Goal: Task Accomplishment & Management: Manage account settings

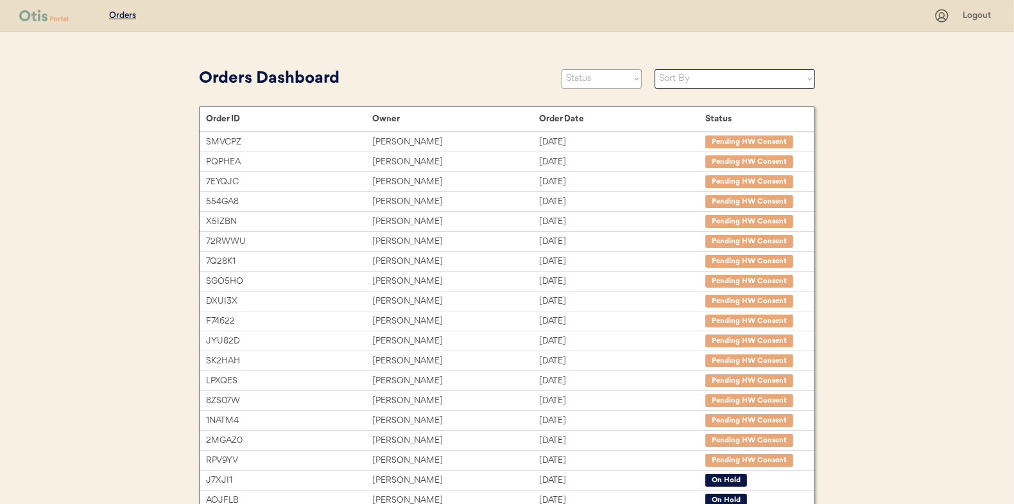
drag, startPoint x: 0, startPoint y: 0, endPoint x: 574, endPoint y: 79, distance: 579.3
click at [574, 79] on select "Status On Hold New In Progress Complete Pending HW Consent Canceled" at bounding box center [602, 78] width 80 height 19
click at [562, 69] on select "Status On Hold New In Progress Complete Pending HW Consent Canceled" at bounding box center [602, 78] width 80 height 19
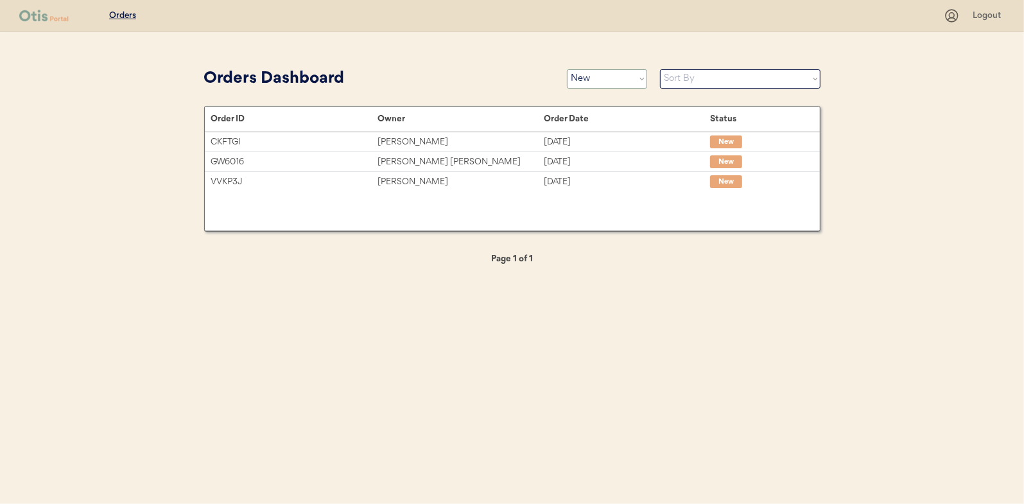
click at [618, 80] on select "Status On Hold New In Progress Complete Pending HW Consent Canceled" at bounding box center [607, 78] width 80 height 19
select select ""in_progress""
click at [567, 69] on select "Status On Hold New In Progress Complete Pending HW Consent Canceled" at bounding box center [607, 78] width 80 height 19
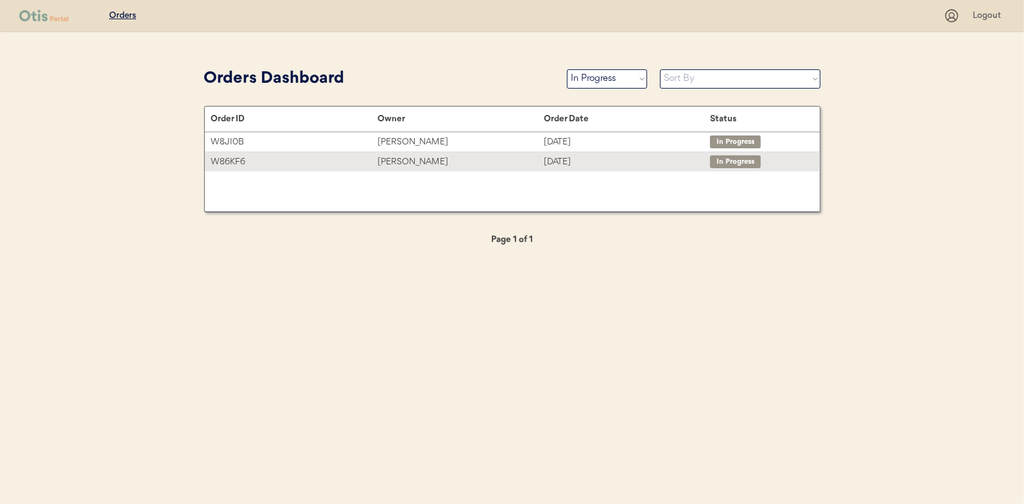
click at [429, 162] on div "Lyndsey Amicucci" at bounding box center [460, 162] width 166 height 15
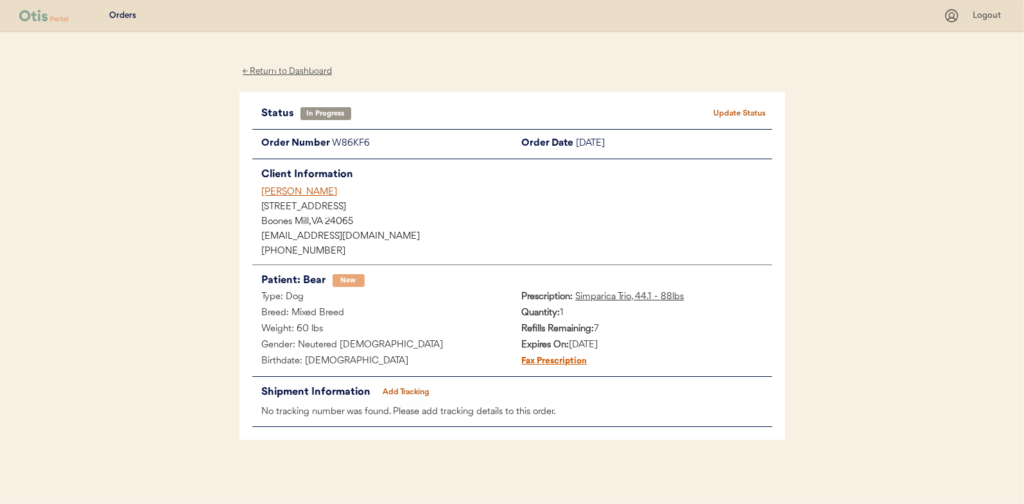
click at [407, 392] on button "Add Tracking" at bounding box center [406, 392] width 64 height 18
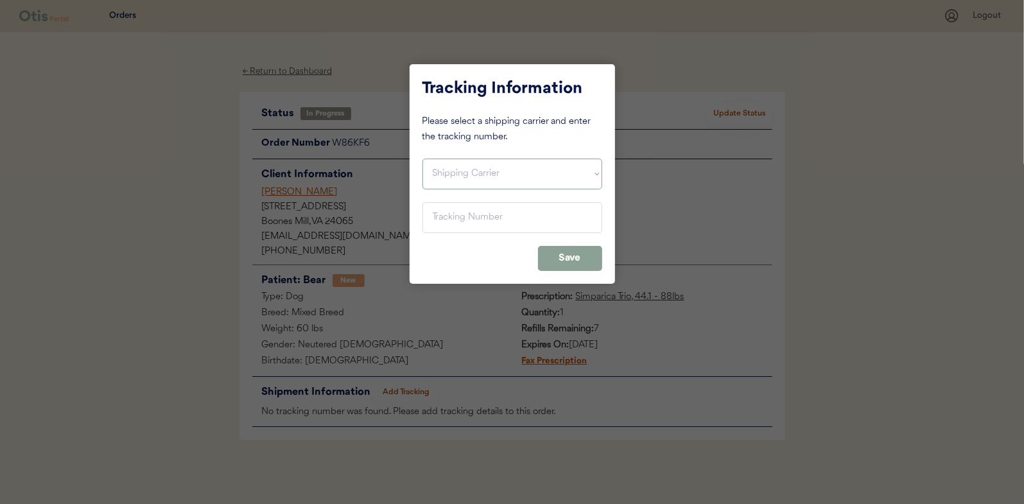
click at [453, 173] on select "Shipping Carrier FedEx FedEx Ground Economy UPS USPS" at bounding box center [512, 174] width 180 height 31
select select ""usps""
click at [422, 159] on select "Shipping Carrier FedEx FedEx Ground Economy UPS USPS" at bounding box center [512, 174] width 180 height 31
click at [448, 221] on input "input" at bounding box center [512, 217] width 180 height 31
paste input "9400150105799027118663"
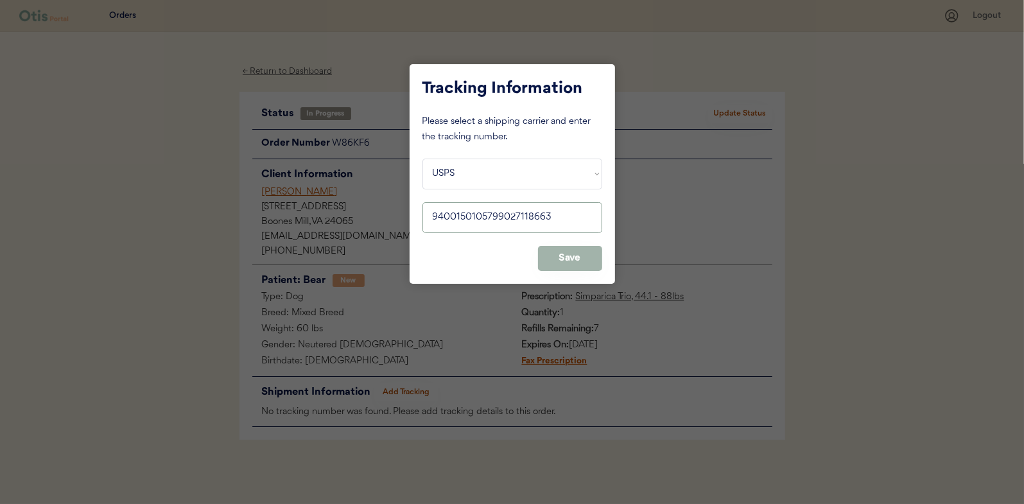
type input "9400150105799027118663"
click at [558, 252] on button "Save" at bounding box center [570, 258] width 64 height 25
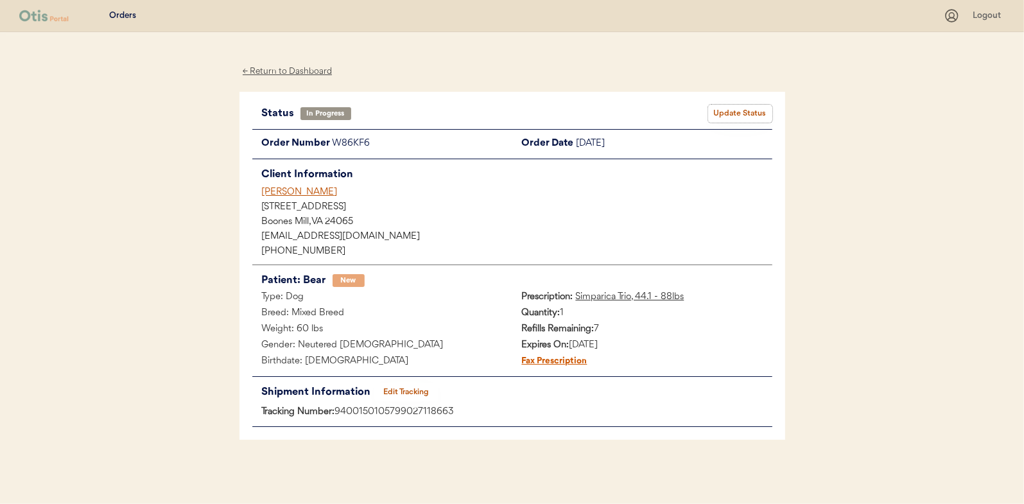
click at [737, 107] on button "Update Status" at bounding box center [740, 114] width 64 height 18
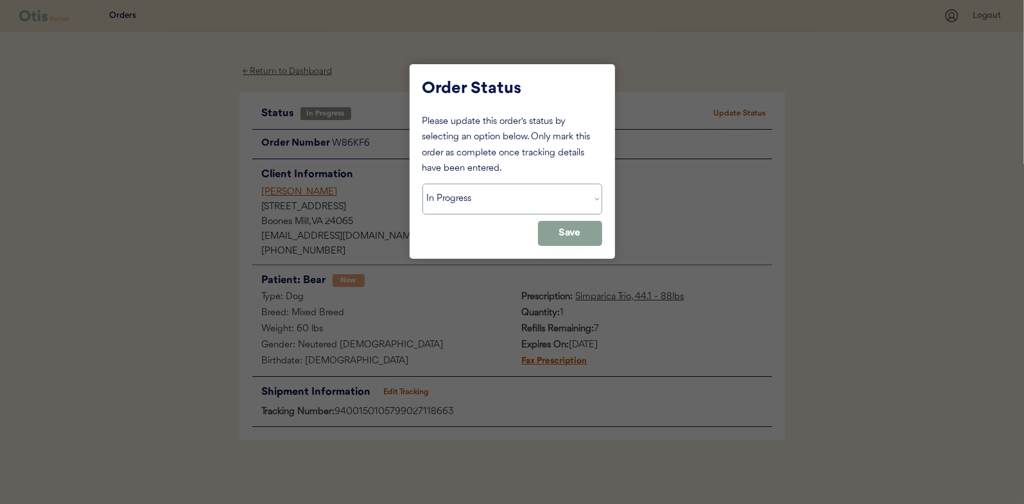
click at [467, 194] on select "Status On Hold New In Progress Complete Pending HW Consent Canceled" at bounding box center [512, 199] width 180 height 31
select select ""complete""
click at [422, 184] on select "Status On Hold New In Progress Complete Pending HW Consent Canceled" at bounding box center [512, 199] width 180 height 31
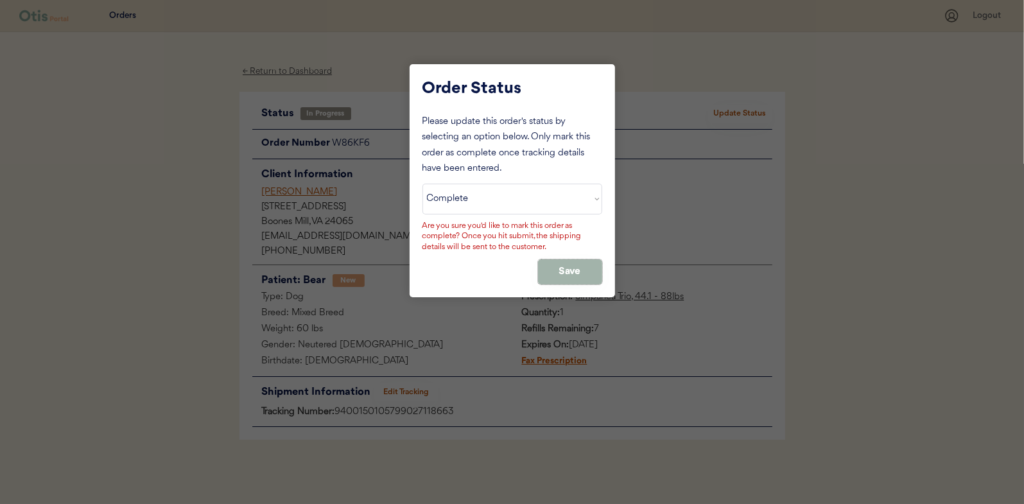
click at [576, 264] on button "Save" at bounding box center [570, 271] width 64 height 25
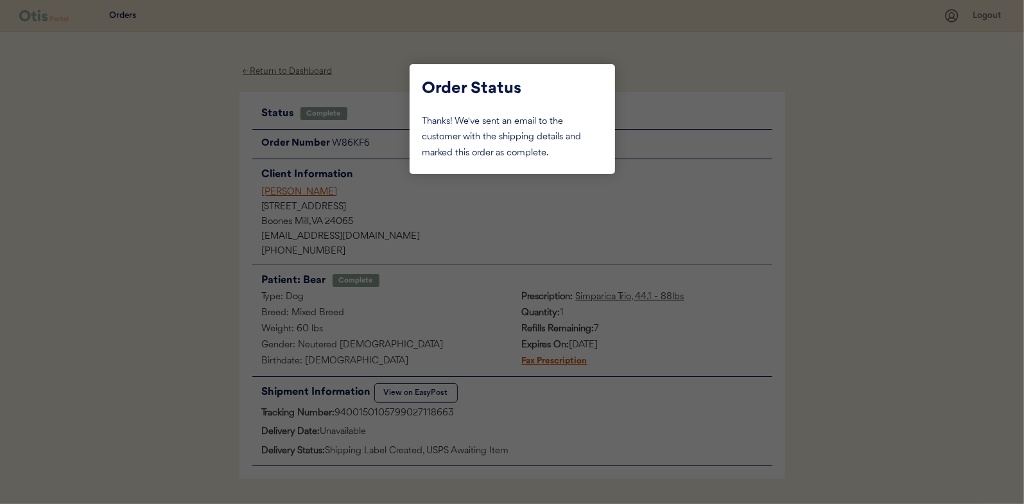
click at [224, 116] on div at bounding box center [512, 252] width 1024 height 504
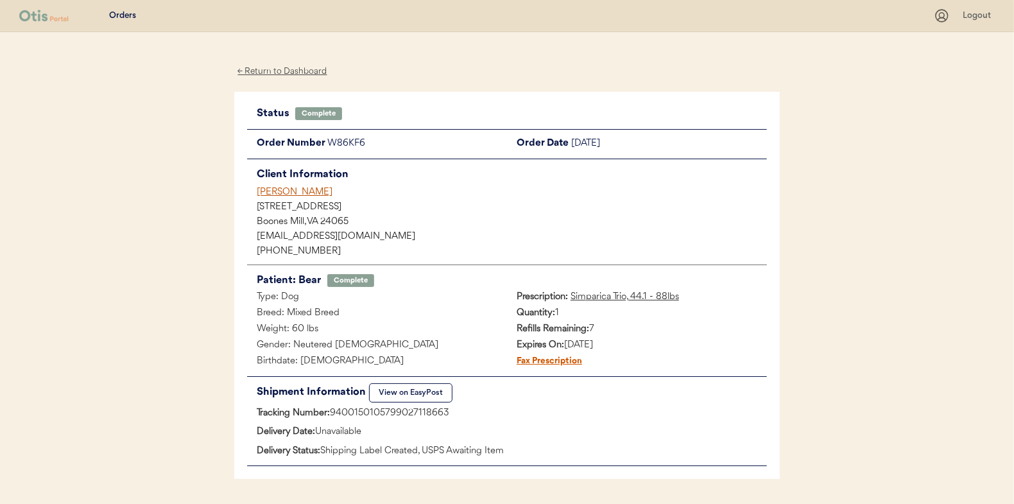
click at [286, 67] on div "← Return to Dashboard" at bounding box center [282, 71] width 96 height 15
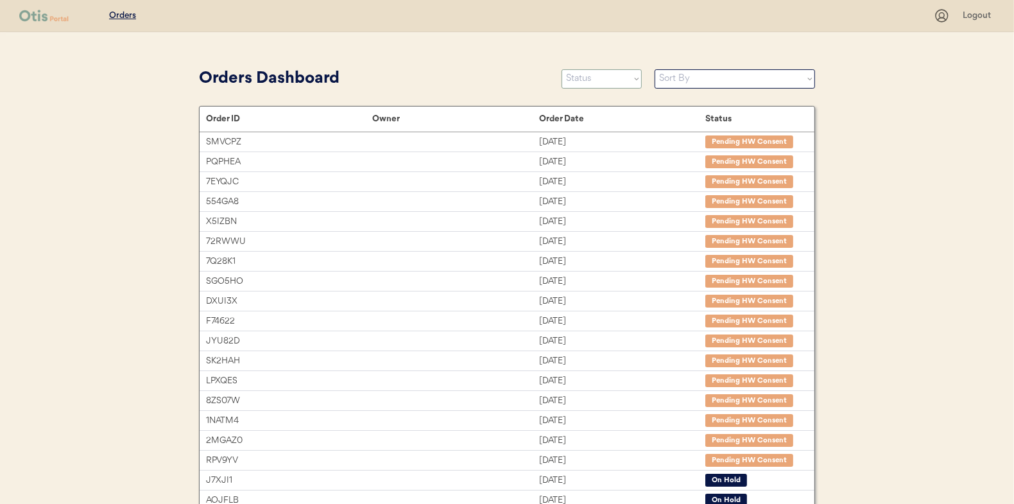
click at [589, 78] on select "Status On Hold New In Progress Complete Pending HW Consent Canceled" at bounding box center [602, 78] width 80 height 19
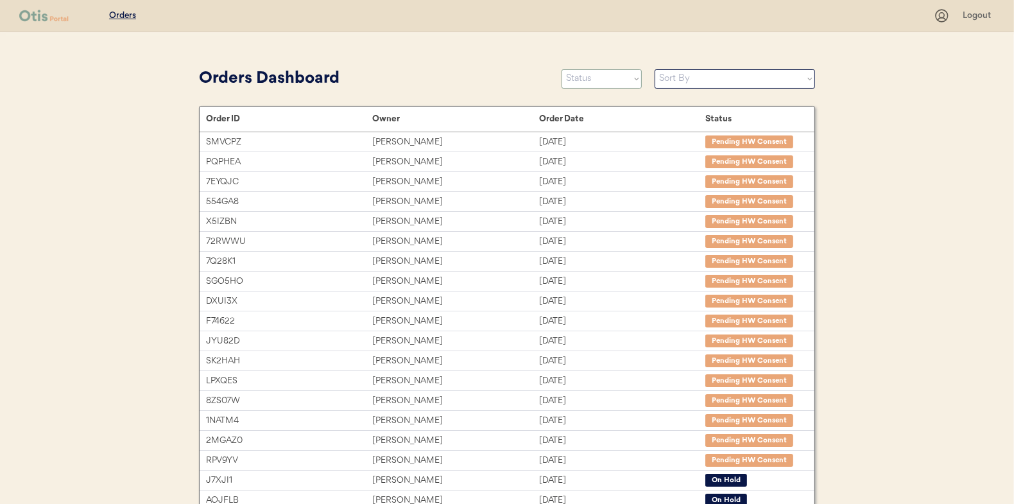
select select ""in_progress""
click at [562, 69] on select "Status On Hold New In Progress Complete Pending HW Consent Canceled" at bounding box center [602, 78] width 80 height 19
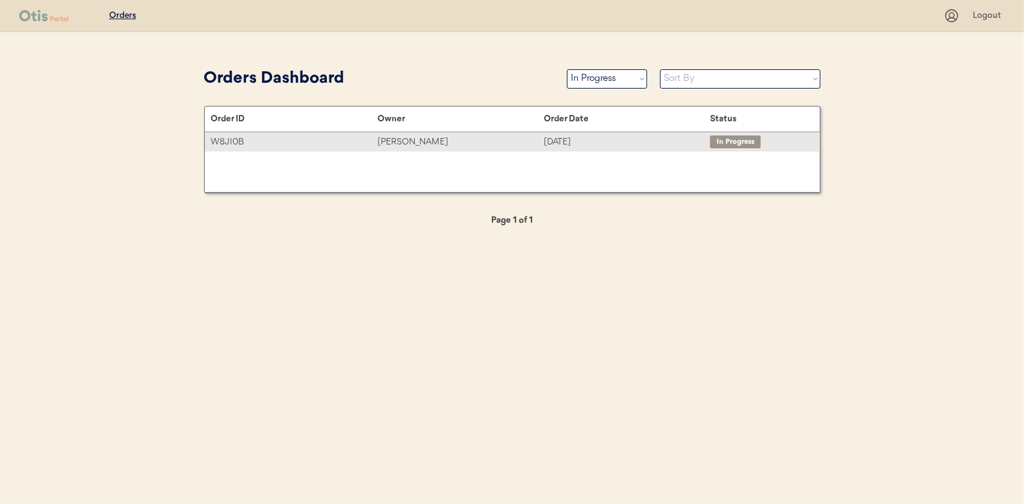
click at [404, 137] on div "[PERSON_NAME]" at bounding box center [460, 142] width 166 height 15
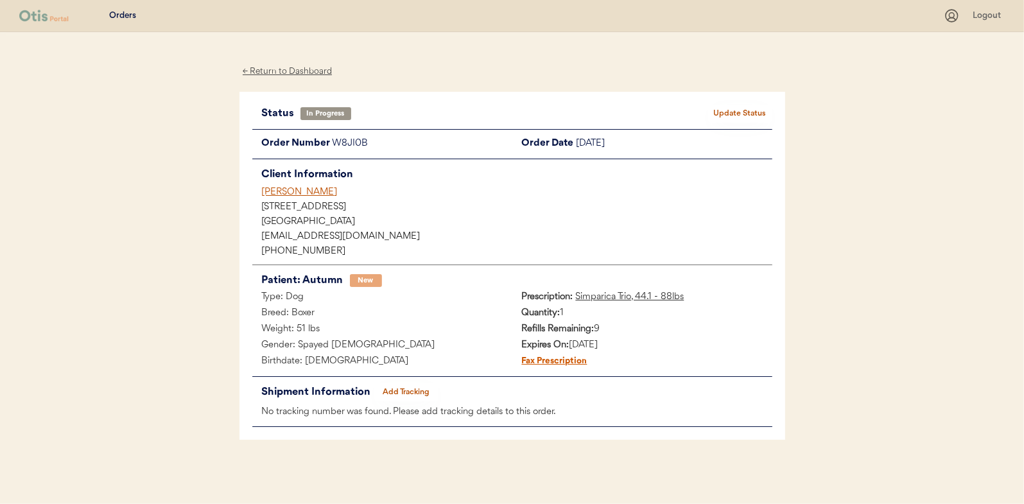
click at [399, 390] on button "Add Tracking" at bounding box center [406, 392] width 64 height 18
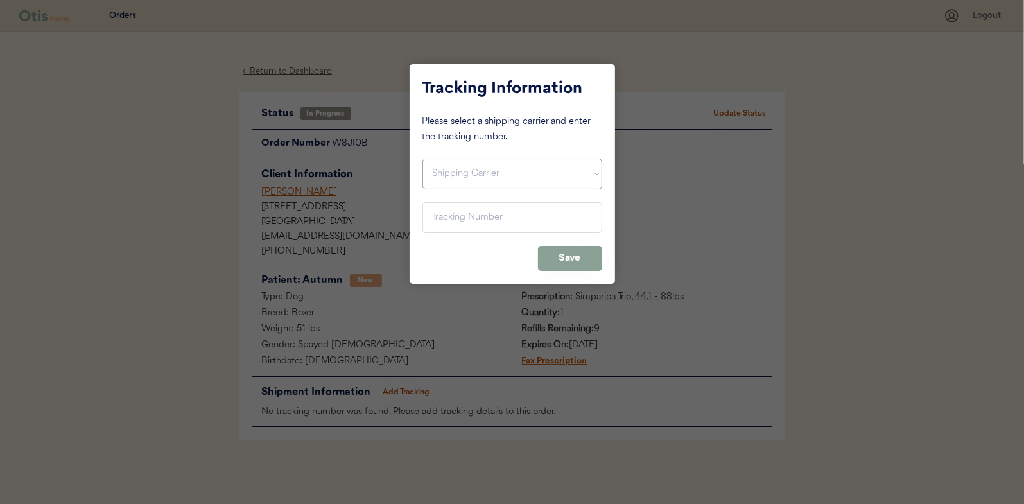
click at [446, 162] on select "Shipping Carrier FedEx FedEx Ground Economy UPS USPS" at bounding box center [512, 174] width 180 height 31
select select ""usps""
click at [422, 159] on select "Shipping Carrier FedEx FedEx Ground Economy UPS USPS" at bounding box center [512, 174] width 180 height 31
click at [440, 218] on input "input" at bounding box center [512, 217] width 180 height 31
paste input "9400150105799027124275"
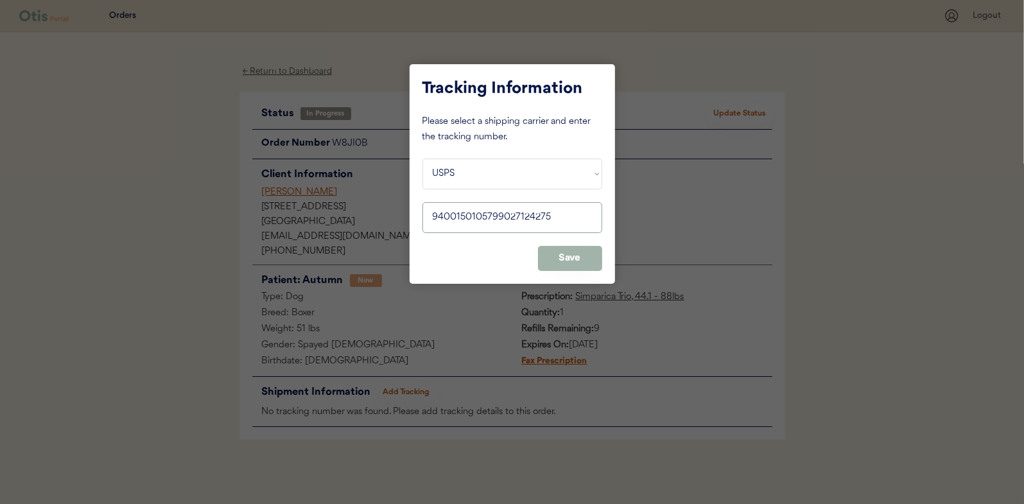
type input "9400150105799027124275"
click at [553, 248] on button "Save" at bounding box center [570, 258] width 64 height 25
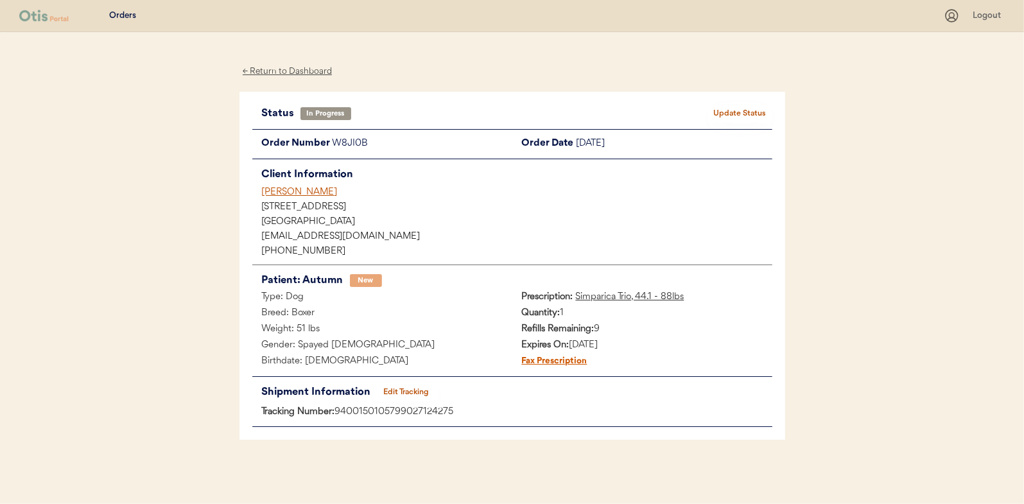
click at [747, 107] on button "Update Status" at bounding box center [740, 114] width 64 height 18
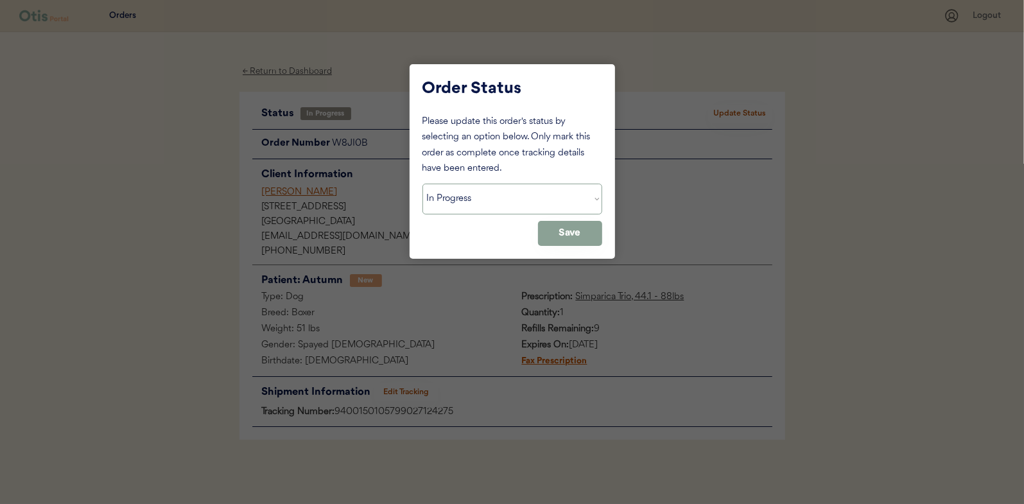
click at [434, 189] on select "Status On Hold New In Progress Complete Pending HW Consent Canceled" at bounding box center [512, 199] width 180 height 31
select select ""complete""
click at [422, 184] on select "Status On Hold New In Progress Complete Pending HW Consent Canceled" at bounding box center [512, 199] width 180 height 31
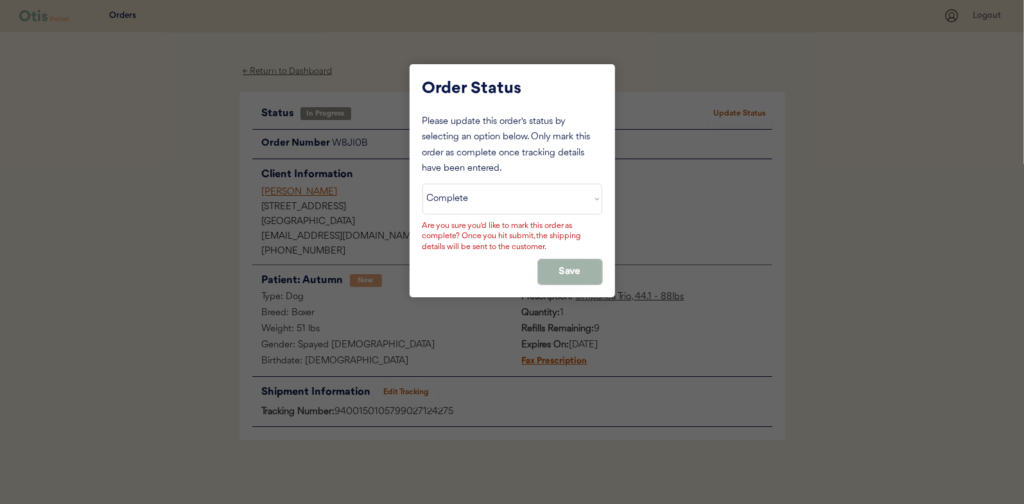
click at [571, 267] on button "Save" at bounding box center [570, 271] width 64 height 25
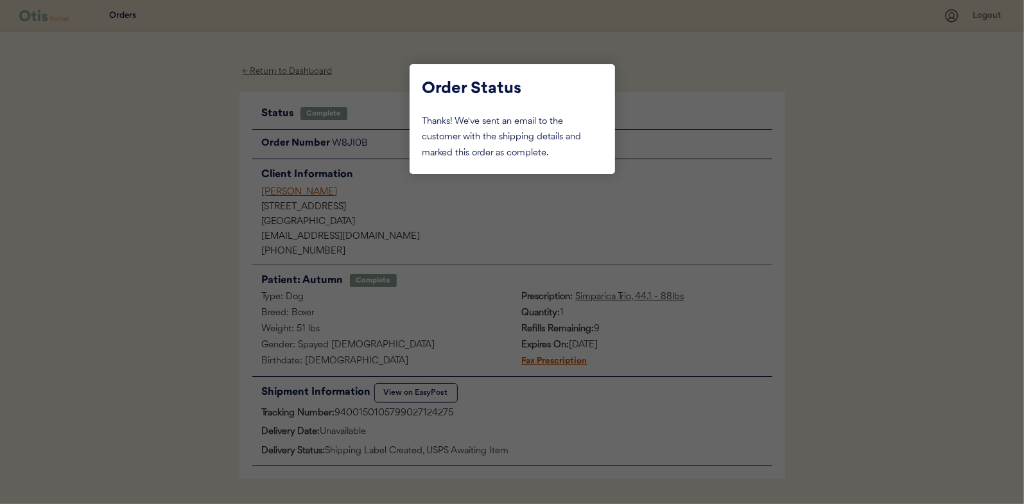
click at [172, 182] on div at bounding box center [512, 252] width 1024 height 504
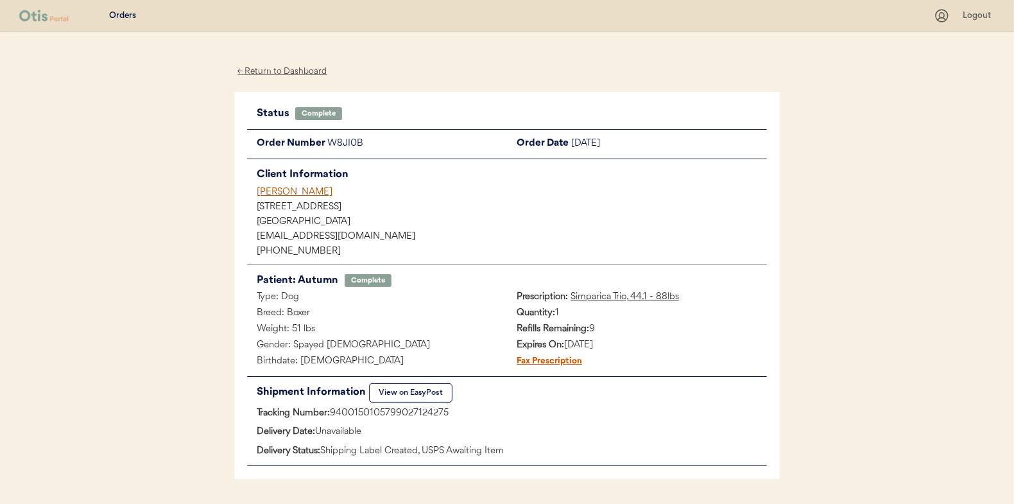
click at [291, 69] on div "← Return to Dashboard" at bounding box center [282, 71] width 96 height 15
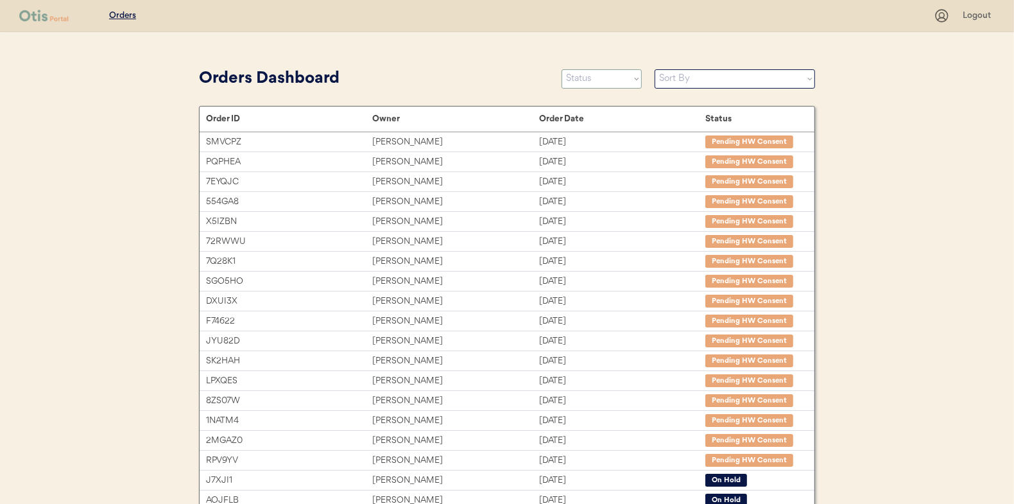
click at [600, 73] on select "Status On Hold New In Progress Complete Pending HW Consent Canceled" at bounding box center [602, 78] width 80 height 19
select select ""new""
click at [562, 69] on select "Status On Hold New In Progress Complete Pending HW Consent Canceled" at bounding box center [602, 78] width 80 height 19
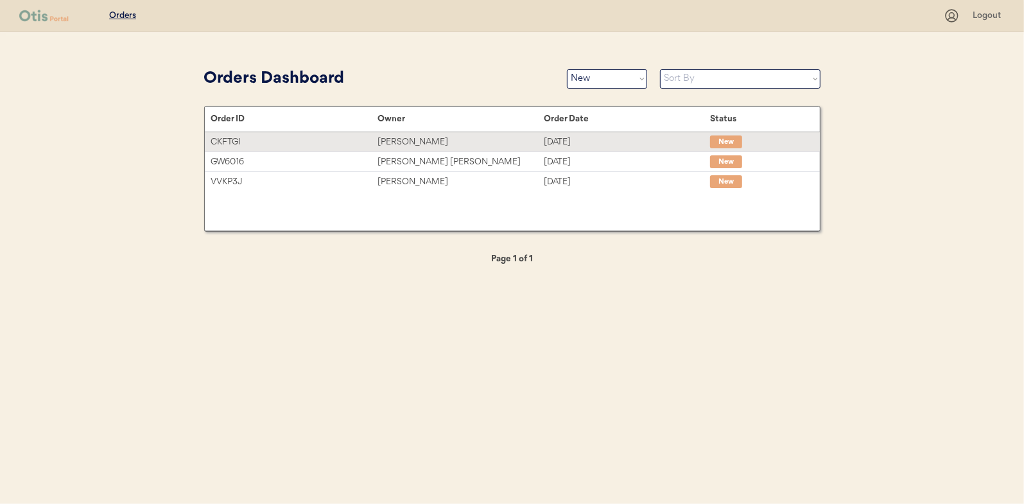
click at [400, 142] on div "[PERSON_NAME]" at bounding box center [460, 142] width 166 height 15
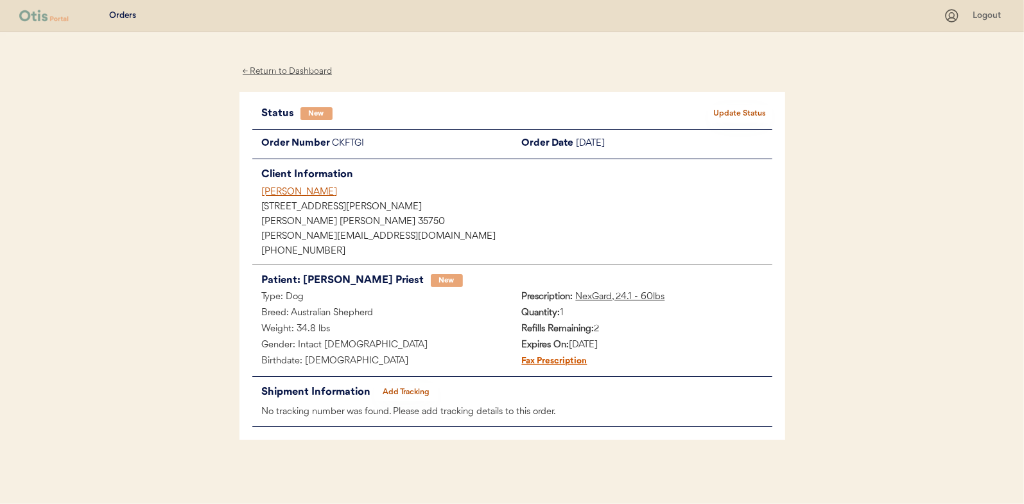
click at [738, 109] on button "Update Status" at bounding box center [740, 114] width 64 height 18
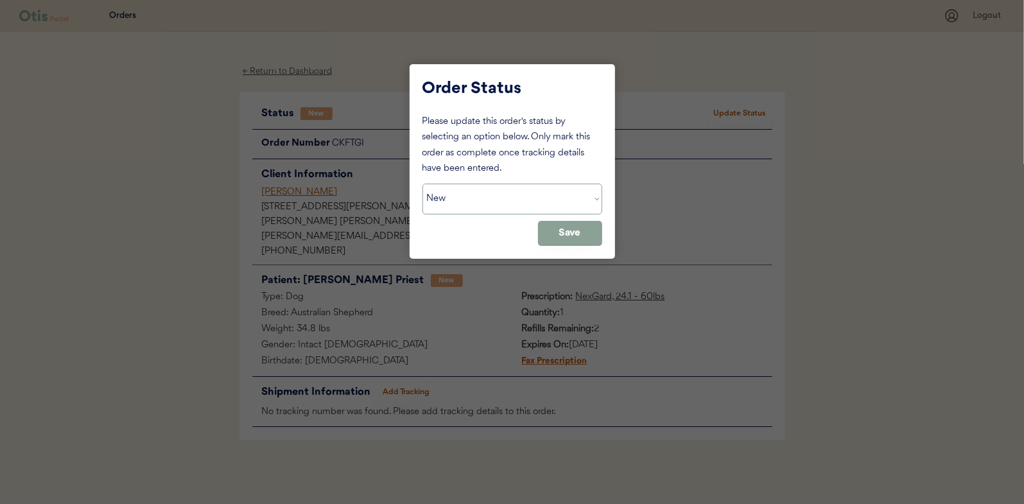
click at [459, 202] on select "Status On Hold New In Progress Complete Pending HW Consent Canceled" at bounding box center [512, 199] width 180 height 31
select select ""in_progress""
click at [422, 184] on select "Status On Hold New In Progress Complete Pending HW Consent Canceled" at bounding box center [512, 199] width 180 height 31
click at [570, 233] on button "Save" at bounding box center [570, 233] width 64 height 25
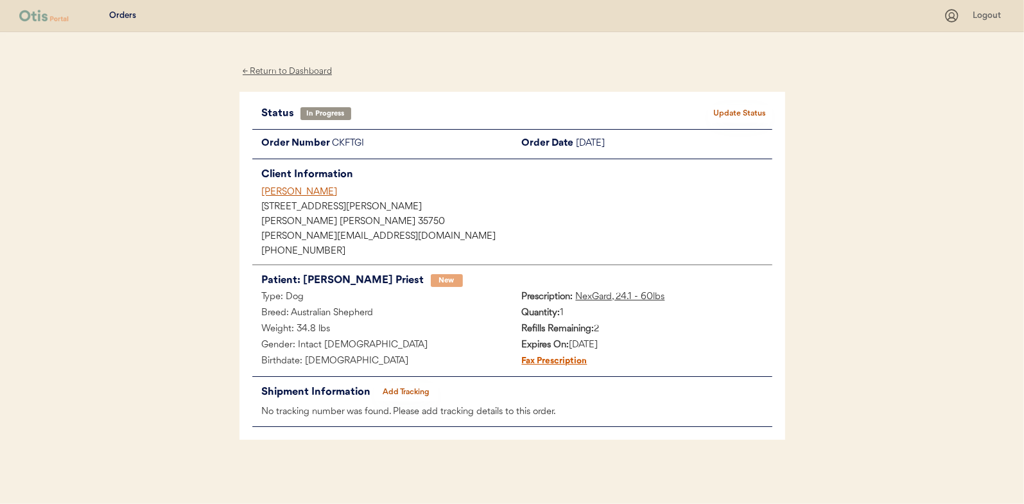
click at [301, 74] on div "← Return to Dashboard" at bounding box center [287, 71] width 96 height 15
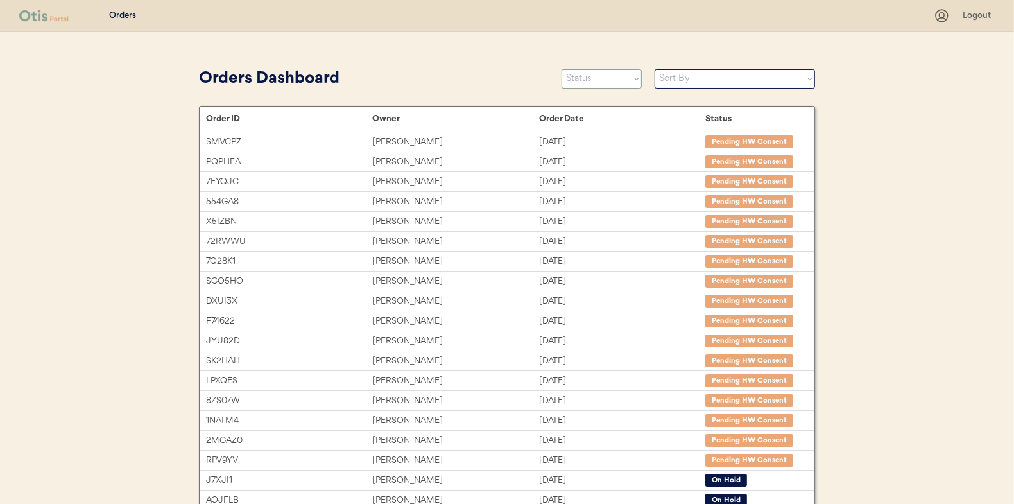
click at [595, 79] on select "Status On Hold New In Progress Complete Pending HW Consent Canceled" at bounding box center [602, 78] width 80 height 19
select select ""new""
click at [562, 69] on select "Status On Hold New In Progress Complete Pending HW Consent Canceled" at bounding box center [602, 78] width 80 height 19
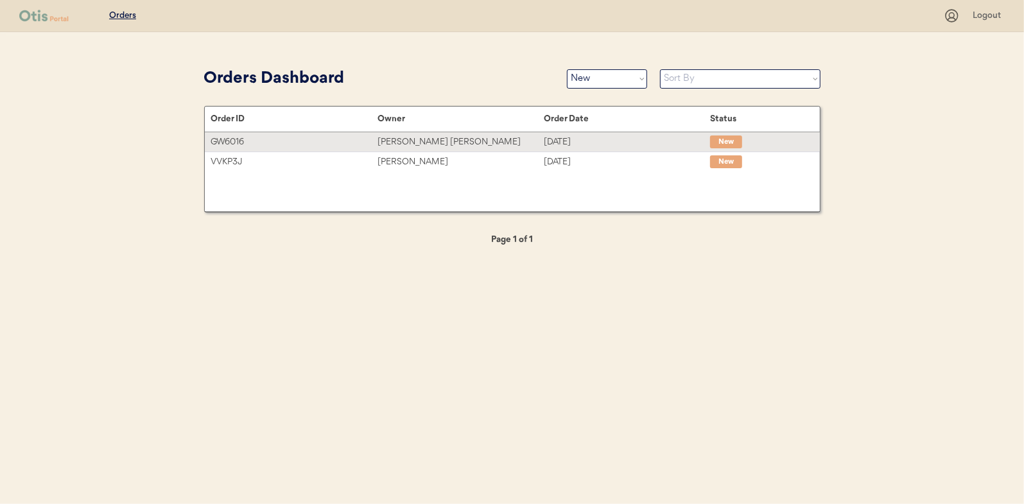
click at [415, 137] on div "Laura Ashley" at bounding box center [460, 142] width 166 height 15
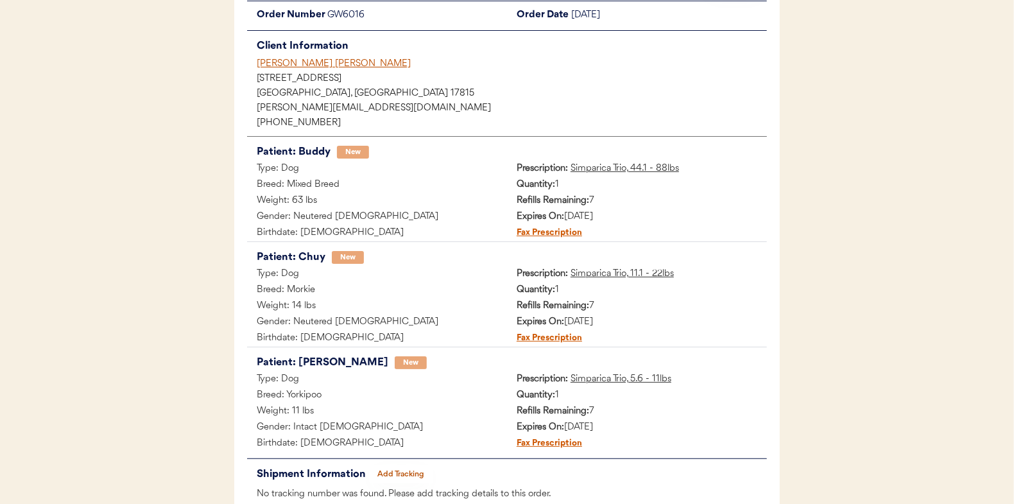
scroll to position [64, 0]
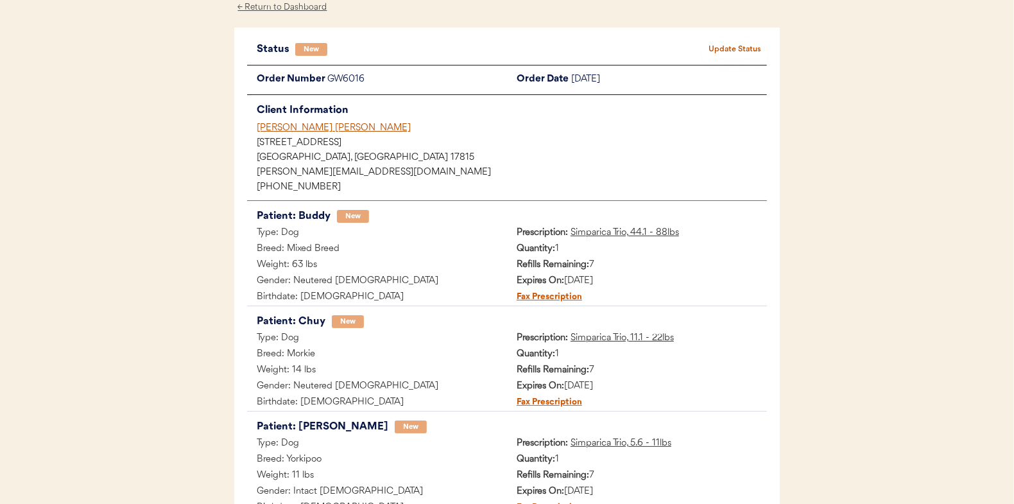
click at [737, 44] on button "Update Status" at bounding box center [735, 49] width 64 height 18
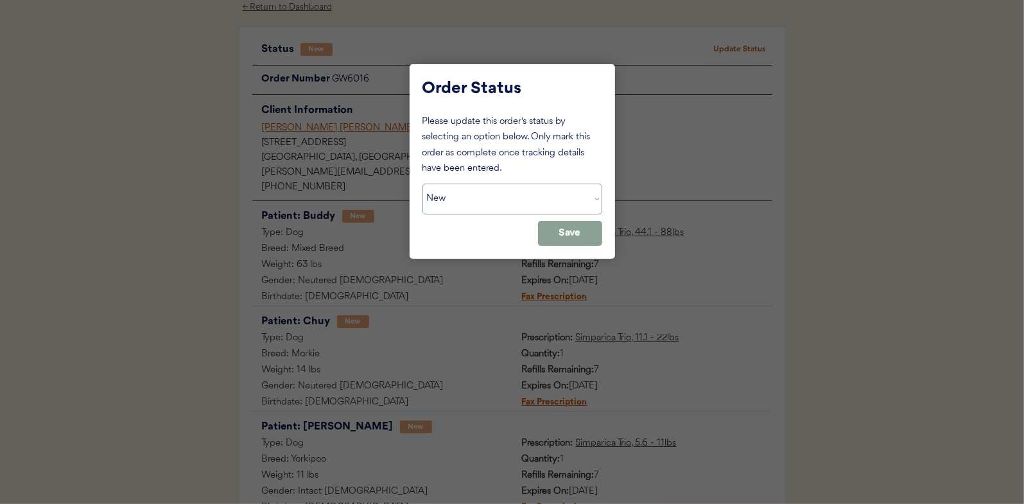
click at [477, 202] on select "Status On Hold New In Progress Complete Pending HW Consent Canceled" at bounding box center [512, 199] width 180 height 31
select select ""in_progress""
click at [422, 184] on select "Status On Hold New In Progress Complete Pending HW Consent Canceled" at bounding box center [512, 199] width 180 height 31
click at [555, 234] on button "Save" at bounding box center [570, 233] width 64 height 25
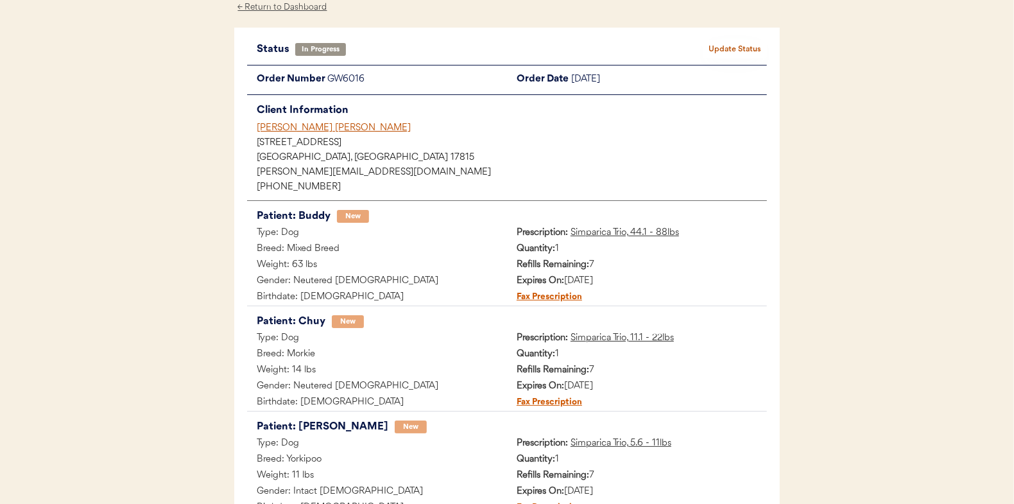
scroll to position [0, 0]
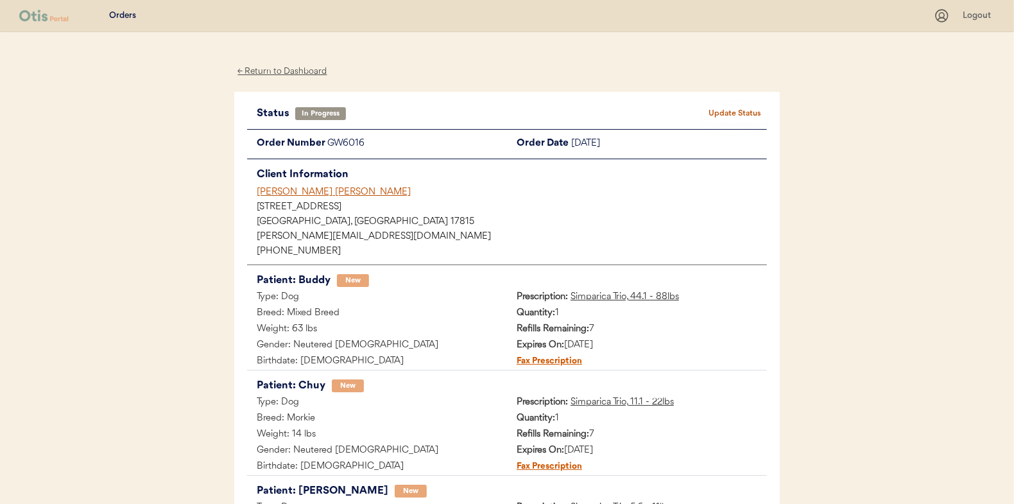
click at [286, 69] on div "← Return to Dashboard" at bounding box center [282, 71] width 96 height 15
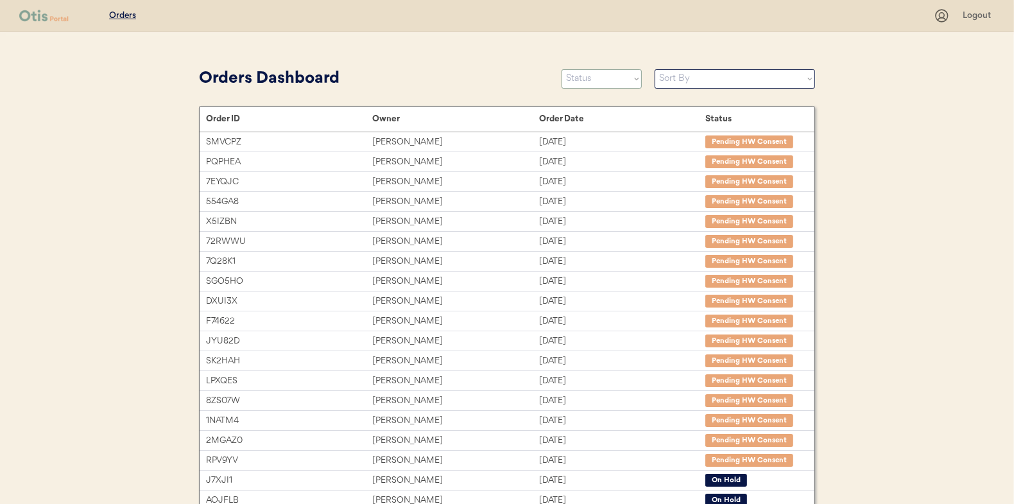
click at [594, 82] on select "Status On Hold New In Progress Complete Pending HW Consent Canceled" at bounding box center [602, 78] width 80 height 19
select select ""new""
click at [562, 69] on select "Status On Hold New In Progress Complete Pending HW Consent Canceled" at bounding box center [602, 78] width 80 height 19
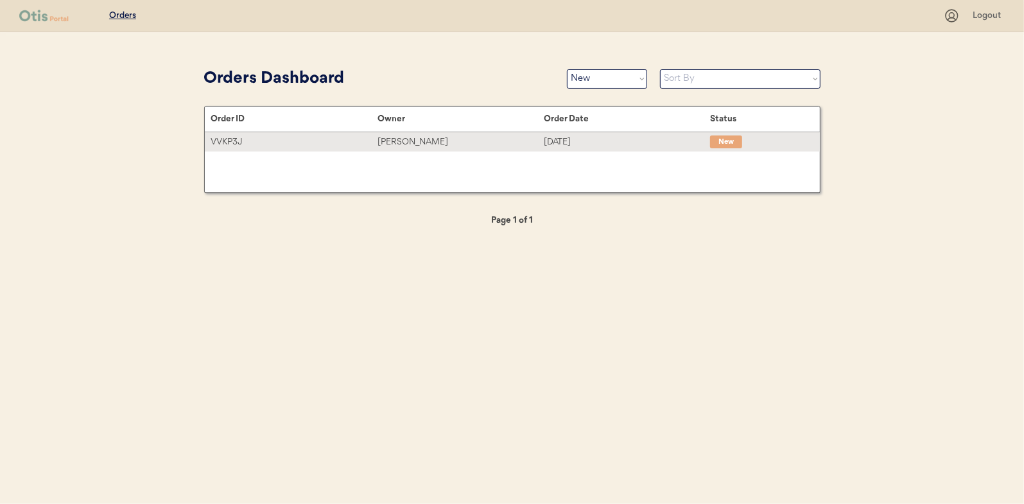
click at [411, 137] on div "[PERSON_NAME]" at bounding box center [460, 142] width 166 height 15
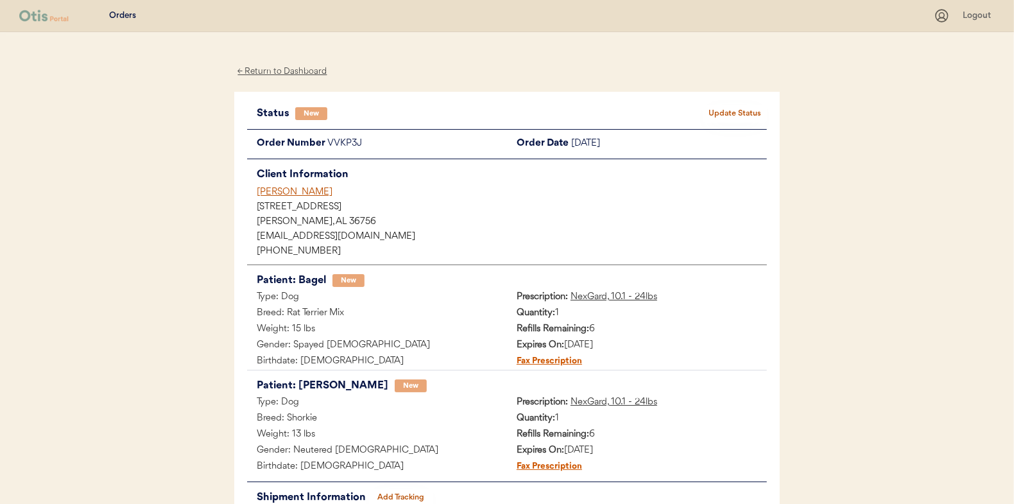
click at [738, 117] on button "Update Status" at bounding box center [735, 114] width 64 height 18
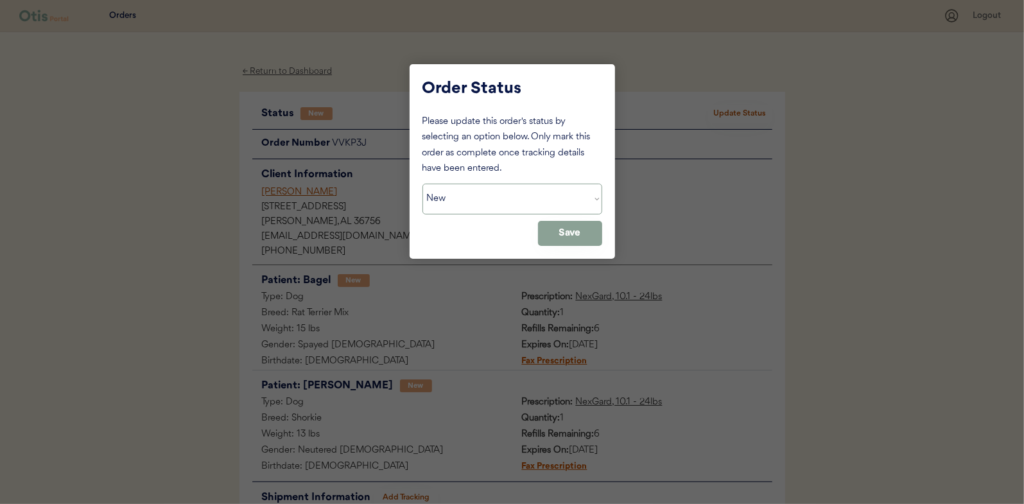
click at [460, 200] on select "Status On Hold New In Progress Complete Pending HW Consent Canceled" at bounding box center [512, 199] width 180 height 31
select select ""in_progress""
click at [422, 184] on select "Status On Hold New In Progress Complete Pending HW Consent Canceled" at bounding box center [512, 199] width 180 height 31
click at [555, 234] on button "Save" at bounding box center [570, 233] width 64 height 25
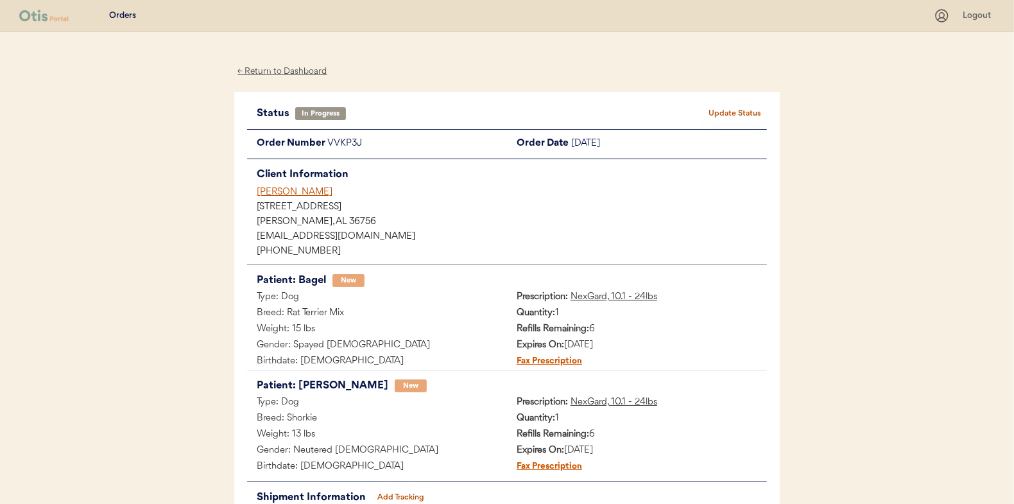
click at [276, 69] on div "← Return to Dashboard" at bounding box center [282, 71] width 96 height 15
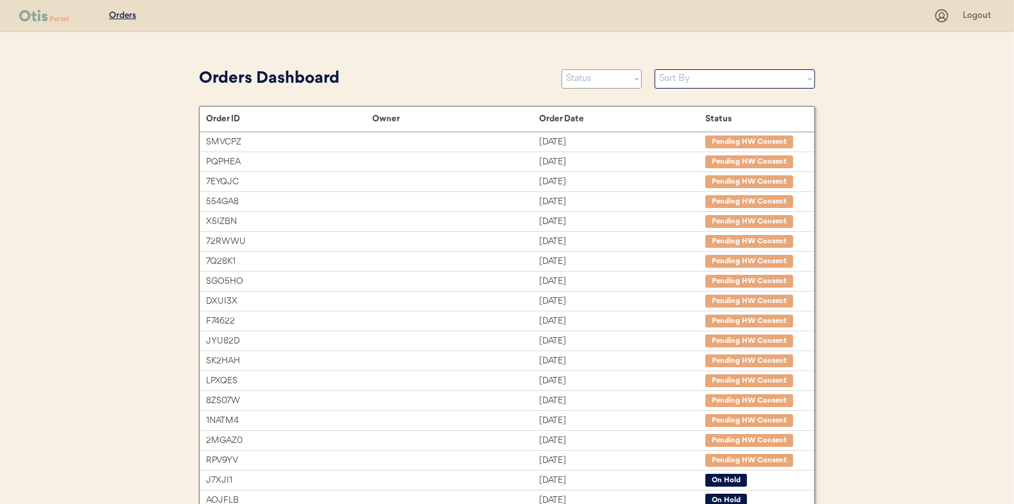
click at [593, 79] on select "Status On Hold New In Progress Complete Pending HW Consent Canceled" at bounding box center [602, 78] width 80 height 19
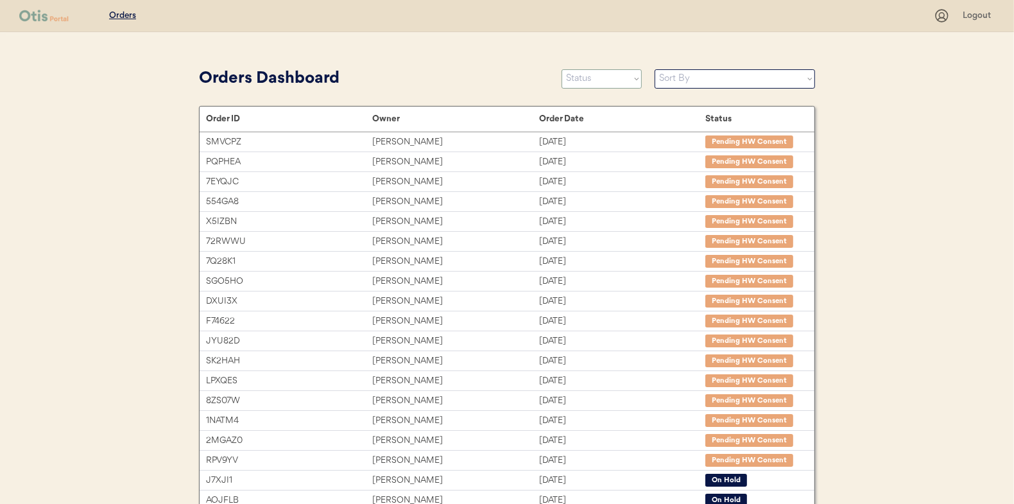
select select ""new""
click at [562, 69] on select "Status On Hold New In Progress Complete Pending HW Consent Canceled" at bounding box center [602, 78] width 80 height 19
